Goal: Find specific page/section: Find specific page/section

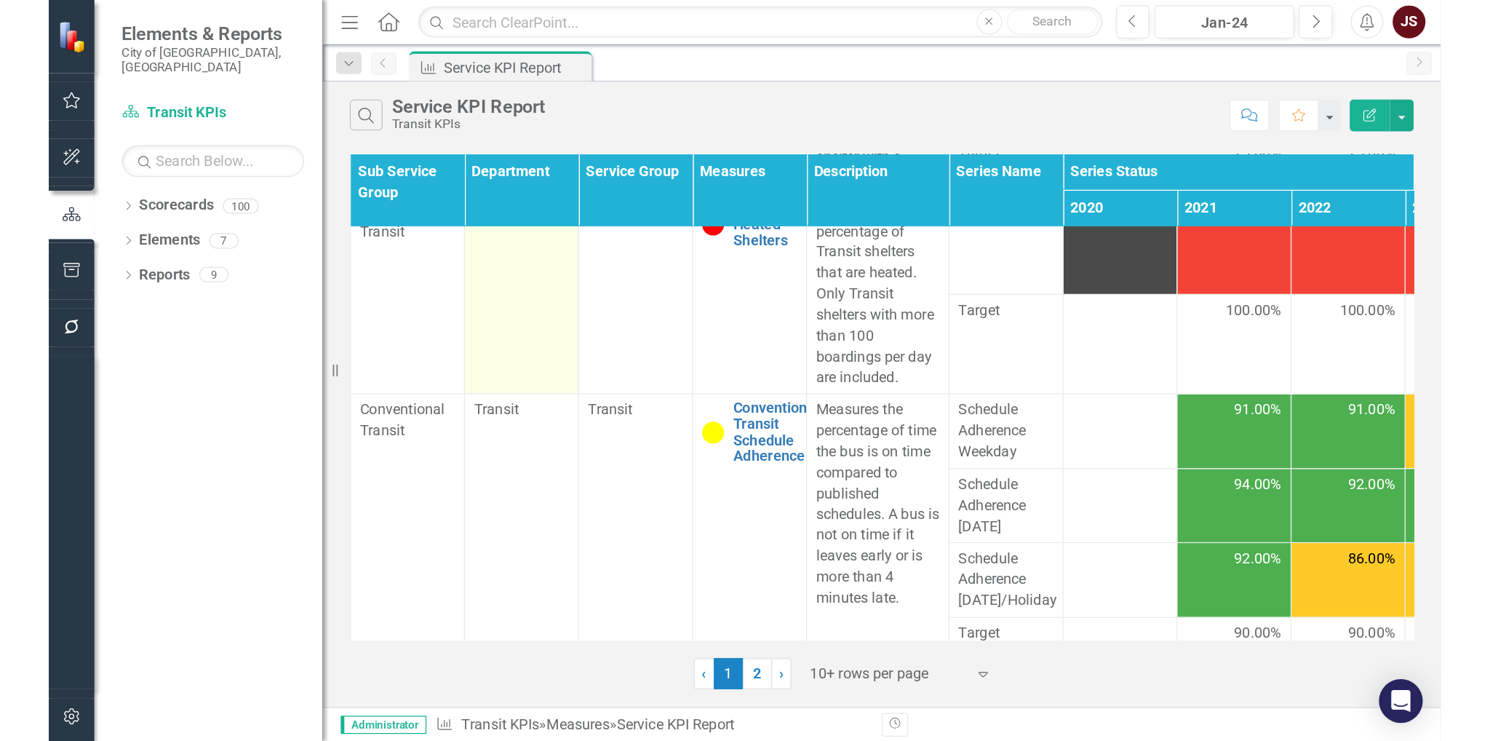
scroll to position [487, 0]
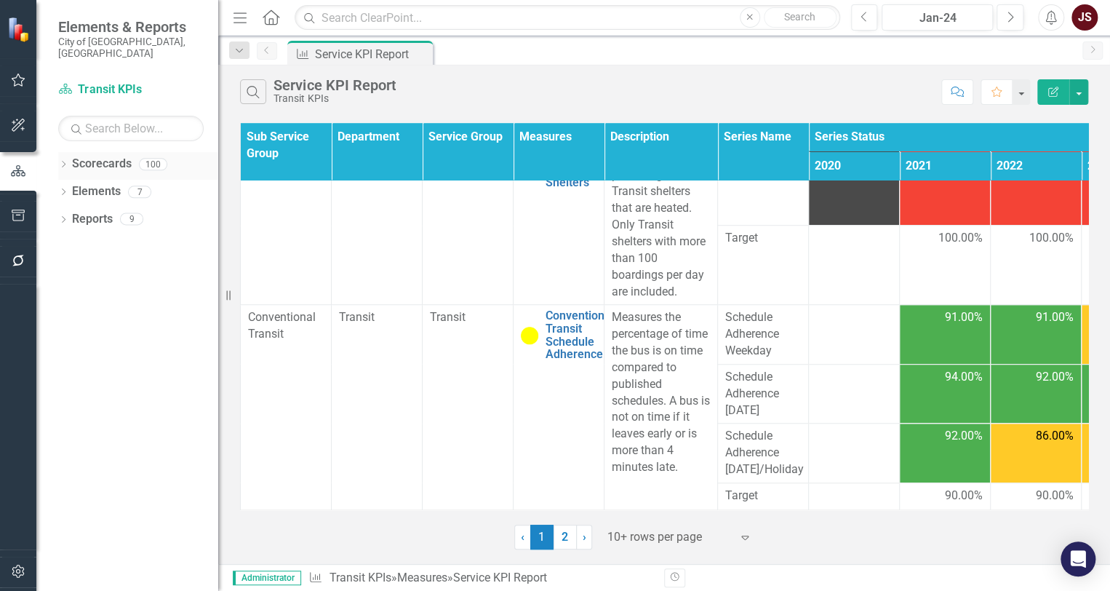
click at [67, 162] on icon "Dropdown" at bounding box center [63, 166] width 10 height 8
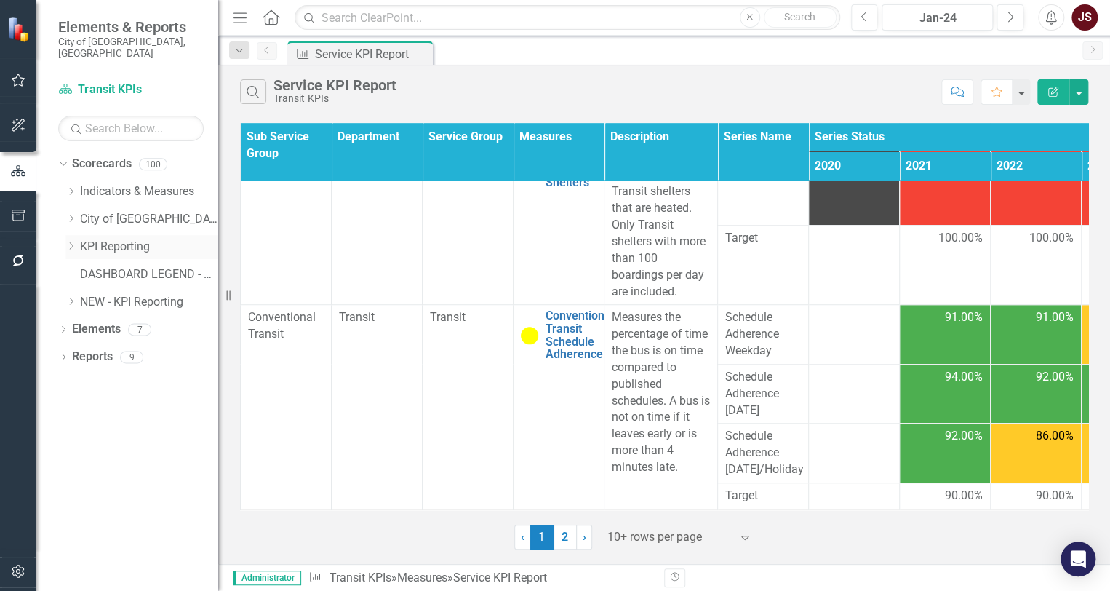
click at [72, 241] on div "Dropdown KPI Reporting" at bounding box center [141, 247] width 153 height 24
click at [74, 242] on icon "Dropdown" at bounding box center [70, 246] width 11 height 9
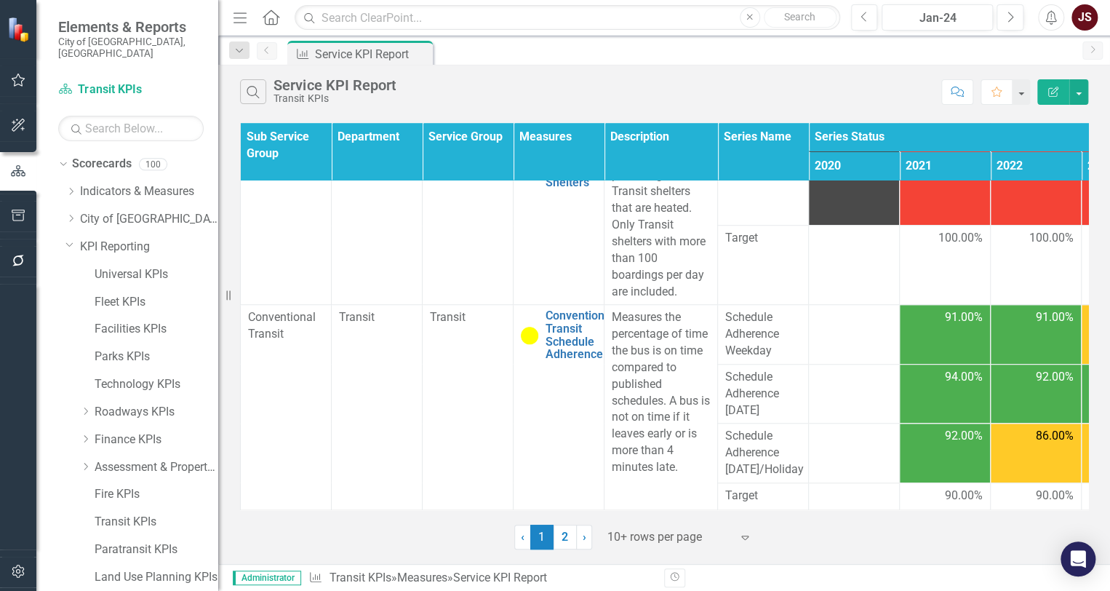
click at [64, 229] on div "Dropdown Scorecards 100 Dropdown Indicators & Measures Economic Prosperity Envi…" at bounding box center [138, 482] width 160 height 661
click at [78, 243] on div "Dropdown" at bounding box center [72, 246] width 15 height 7
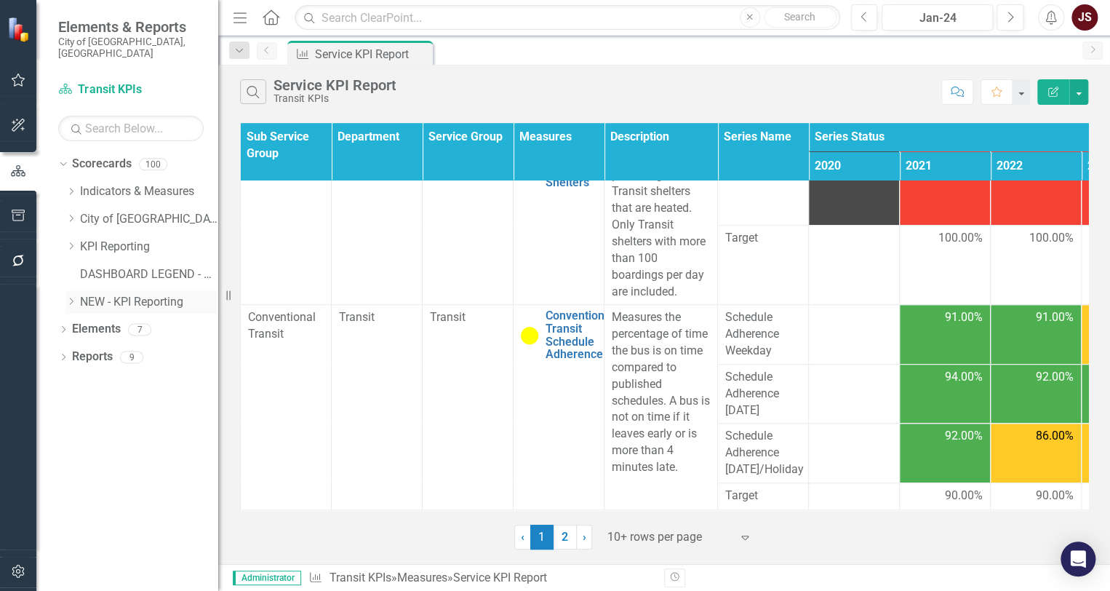
click at [69, 297] on icon "Dropdown" at bounding box center [70, 301] width 11 height 9
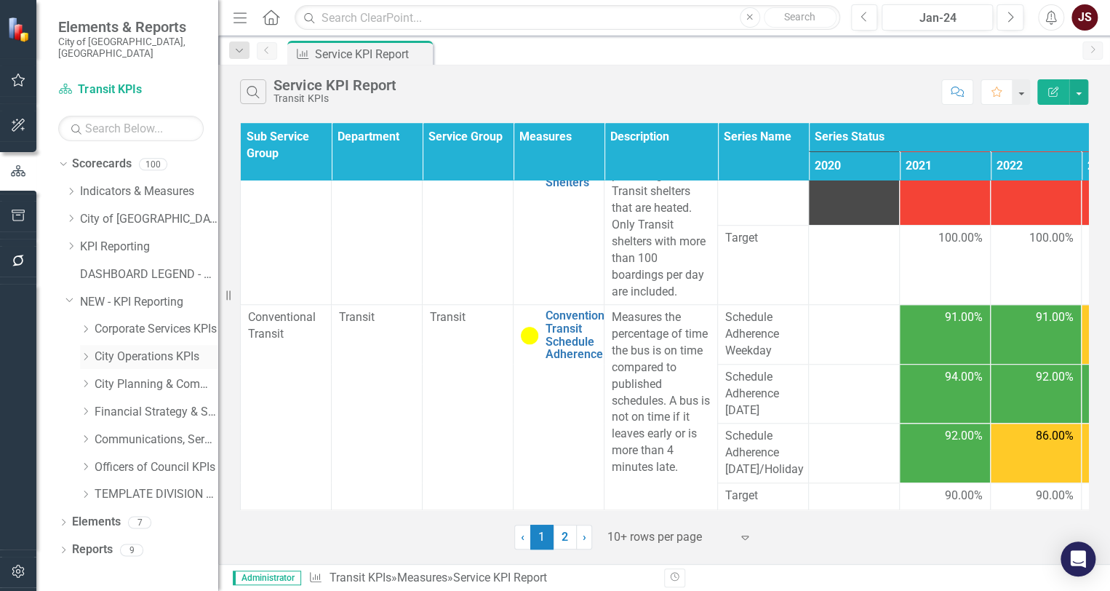
click at [89, 352] on icon "Dropdown" at bounding box center [85, 356] width 11 height 9
click at [148, 431] on link "Waste, Water & Environment KPIs" at bounding box center [163, 439] width 109 height 17
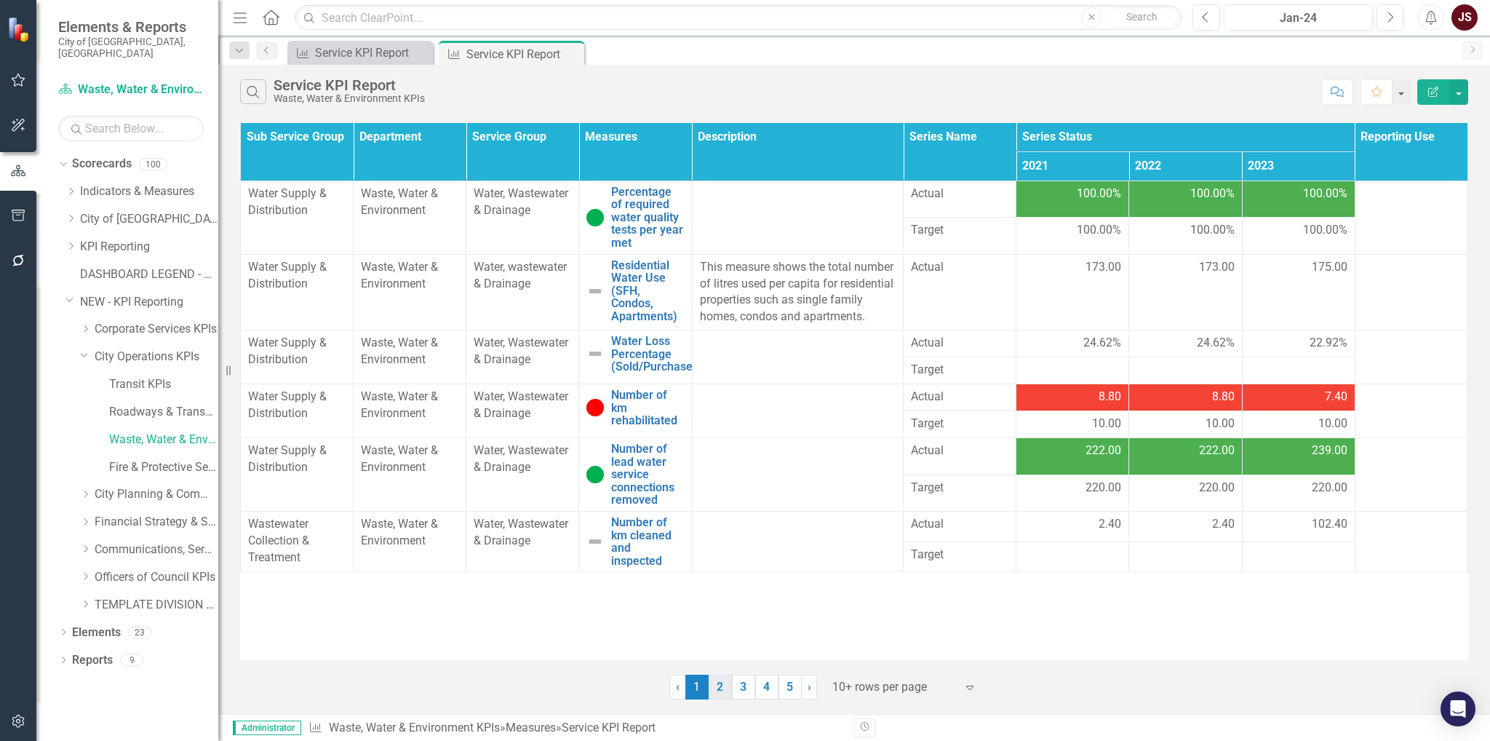
click at [719, 693] on link "2" at bounding box center [720, 686] width 23 height 25
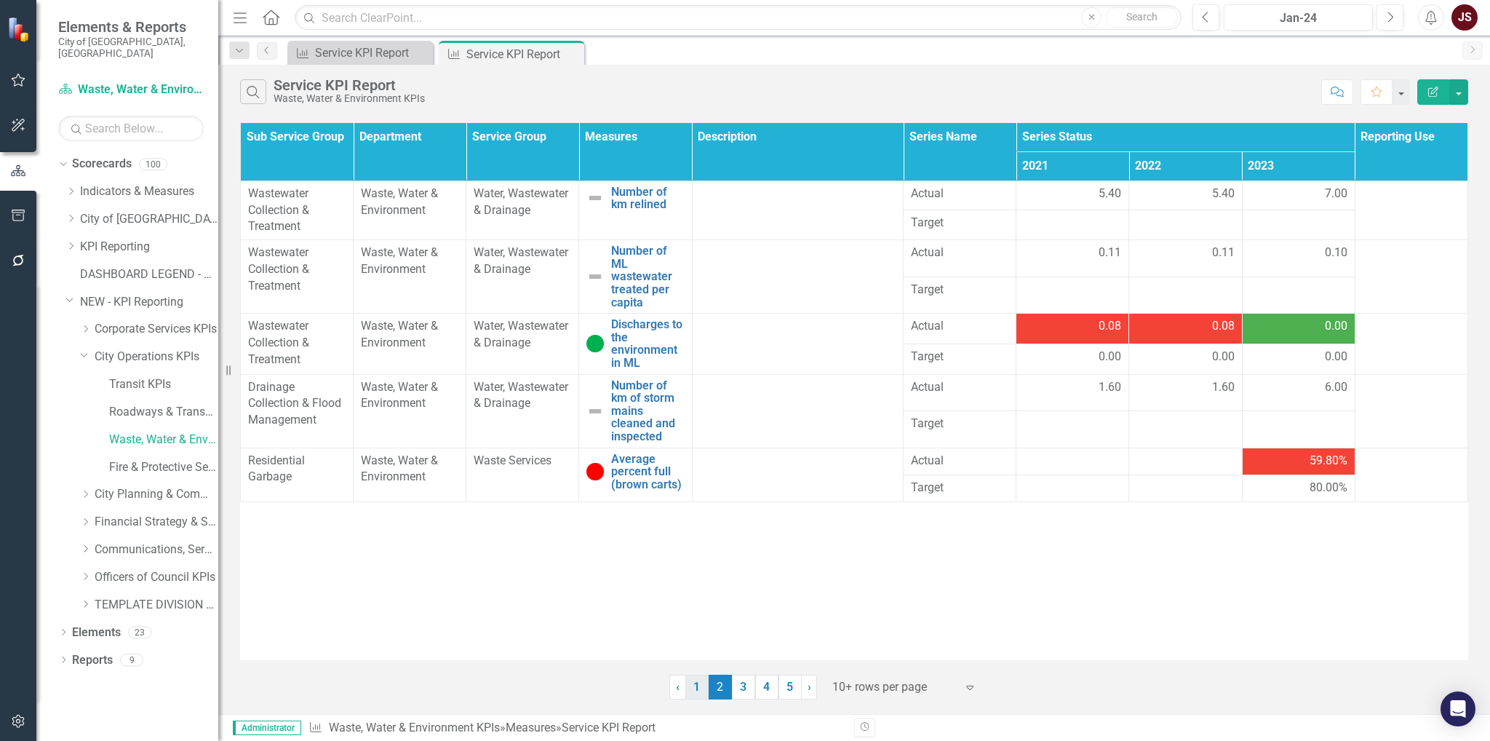
click at [694, 694] on link "1" at bounding box center [696, 686] width 23 height 25
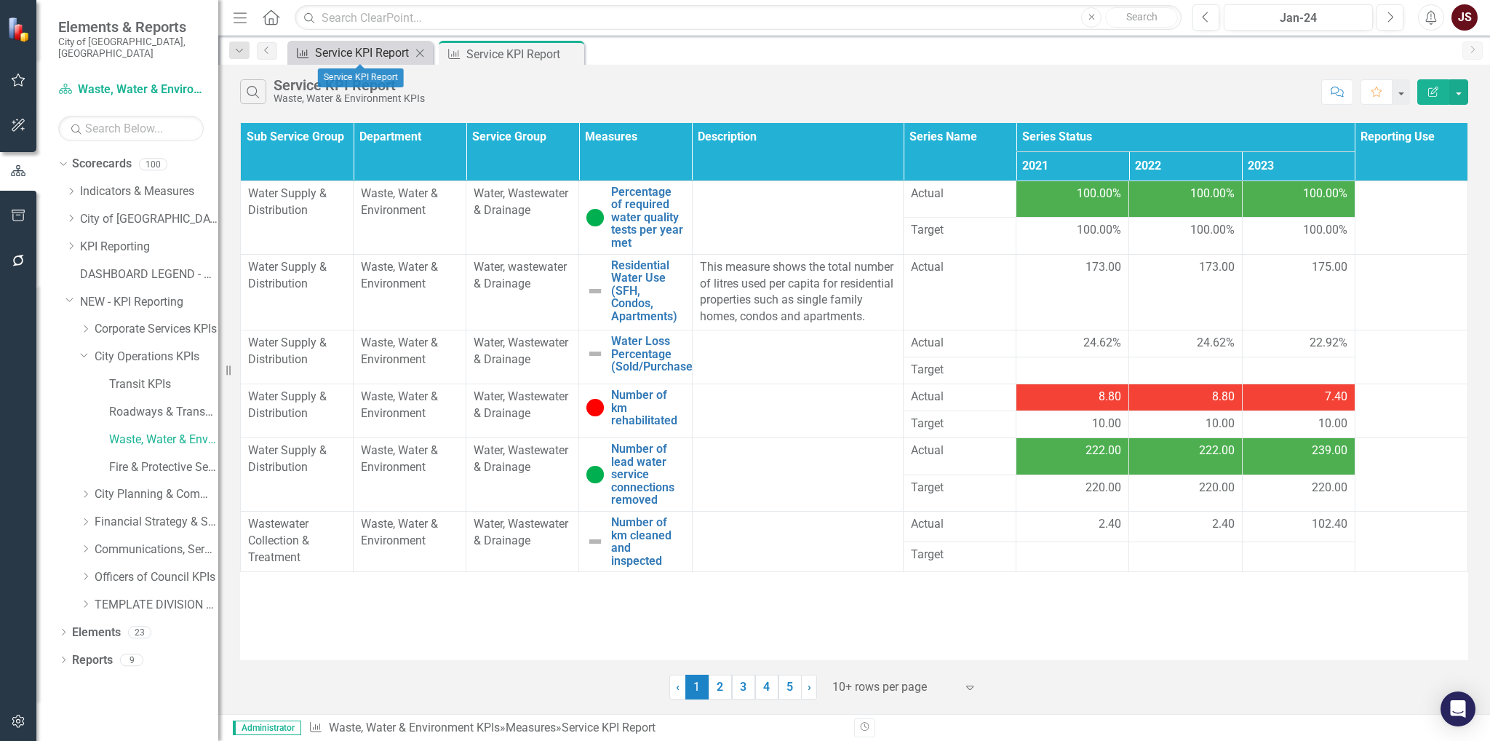
click at [388, 57] on div "Service KPI Report" at bounding box center [363, 53] width 96 height 18
